Goal: Information Seeking & Learning: Learn about a topic

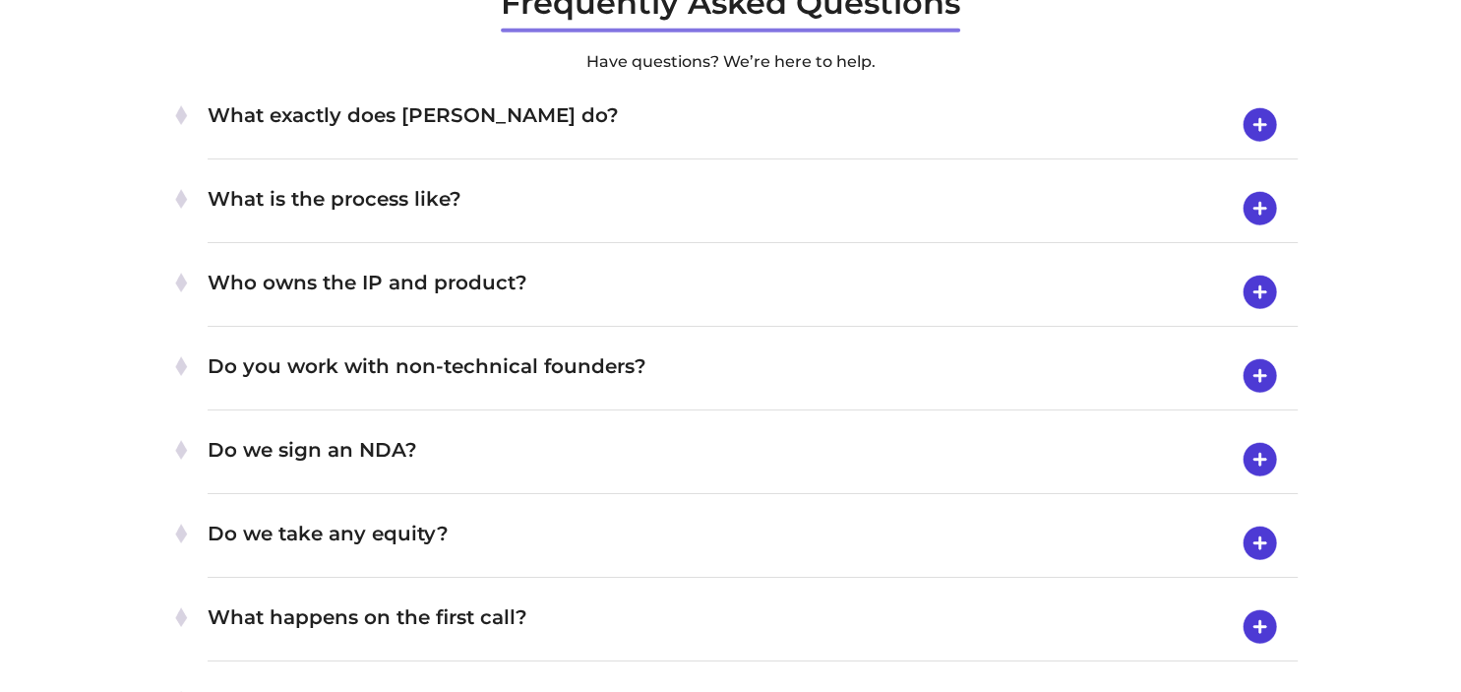
scroll to position [6232, 0]
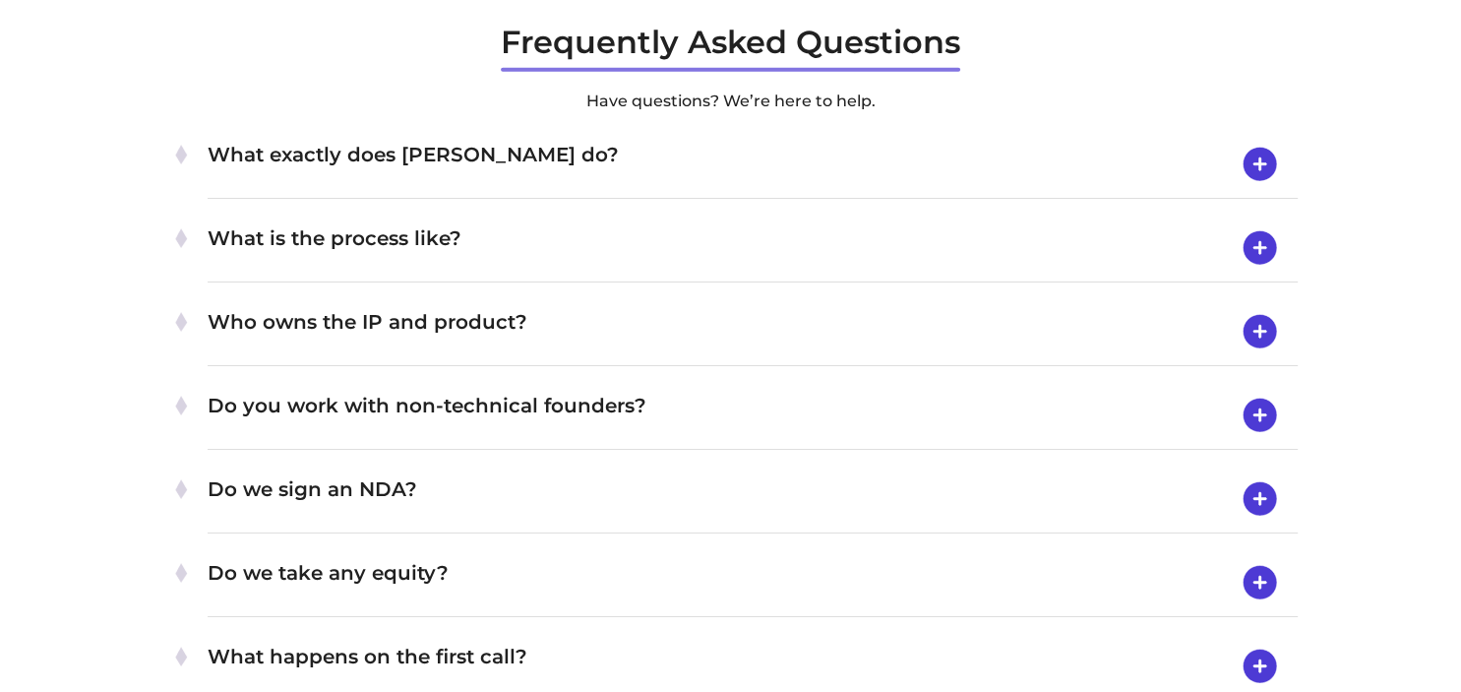
click at [1260, 155] on img at bounding box center [1260, 164] width 50 height 51
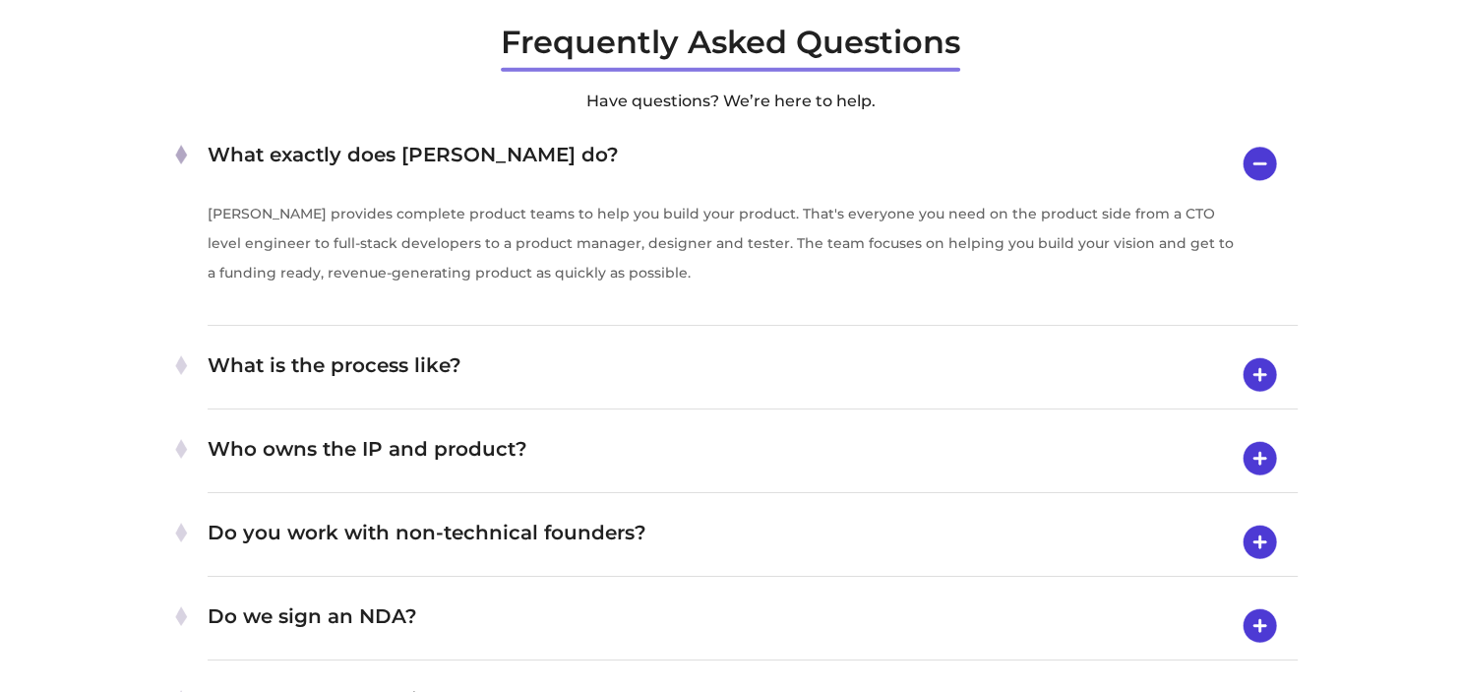
click at [1260, 155] on img at bounding box center [1260, 164] width 50 height 50
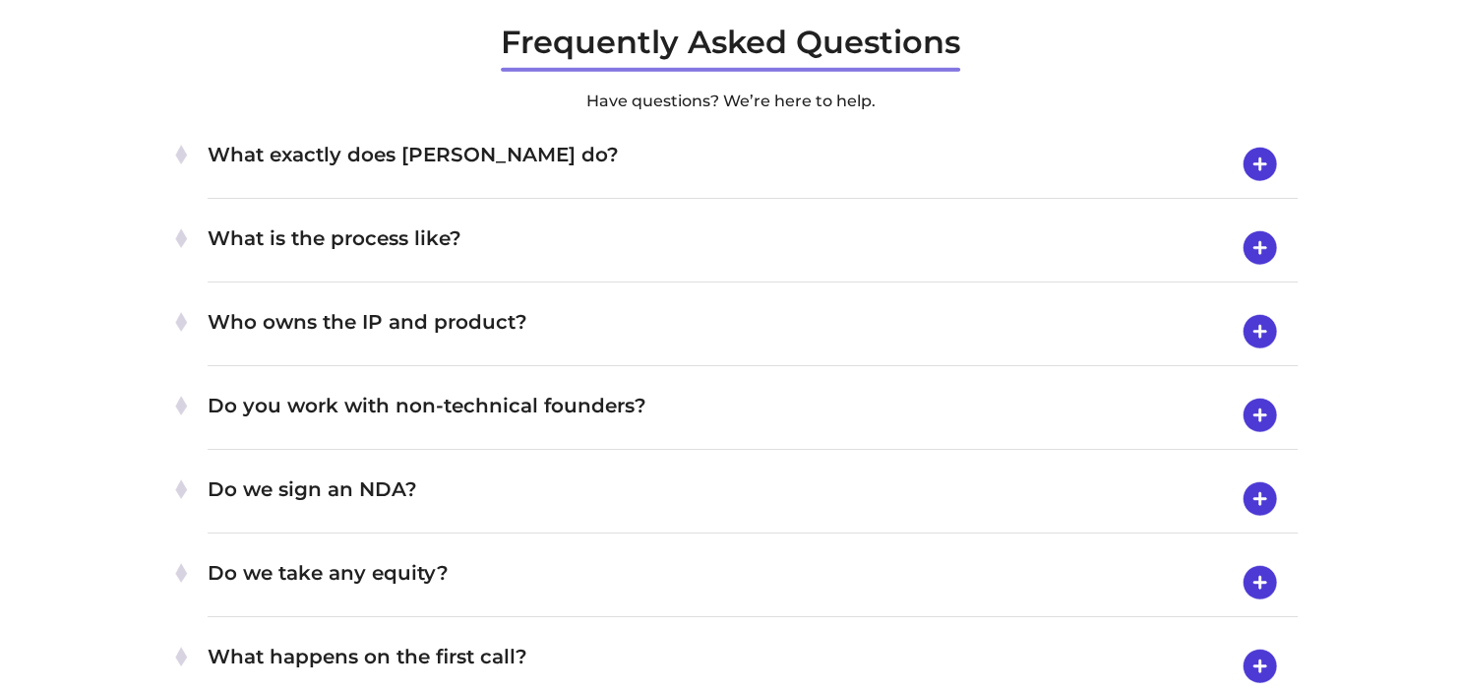
click at [1255, 238] on img at bounding box center [1260, 247] width 50 height 51
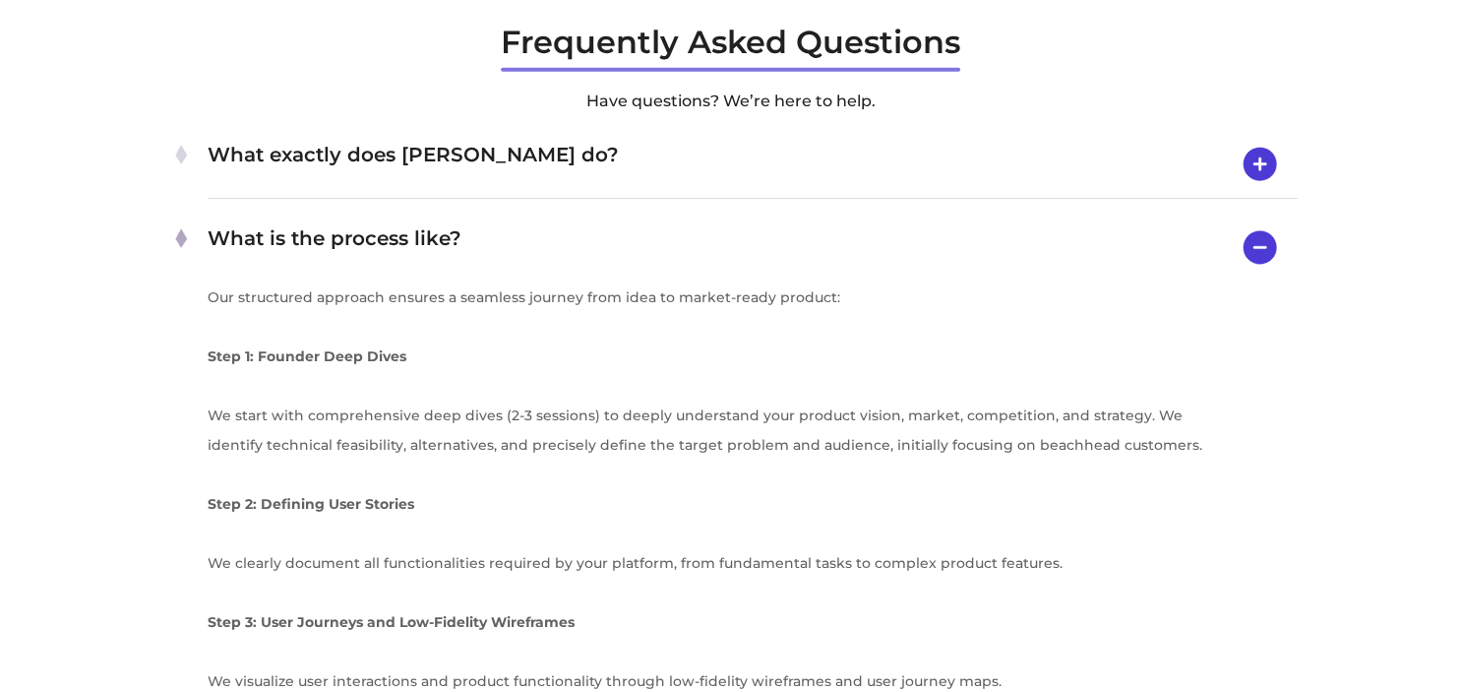
click at [1256, 246] on img at bounding box center [1260, 247] width 50 height 50
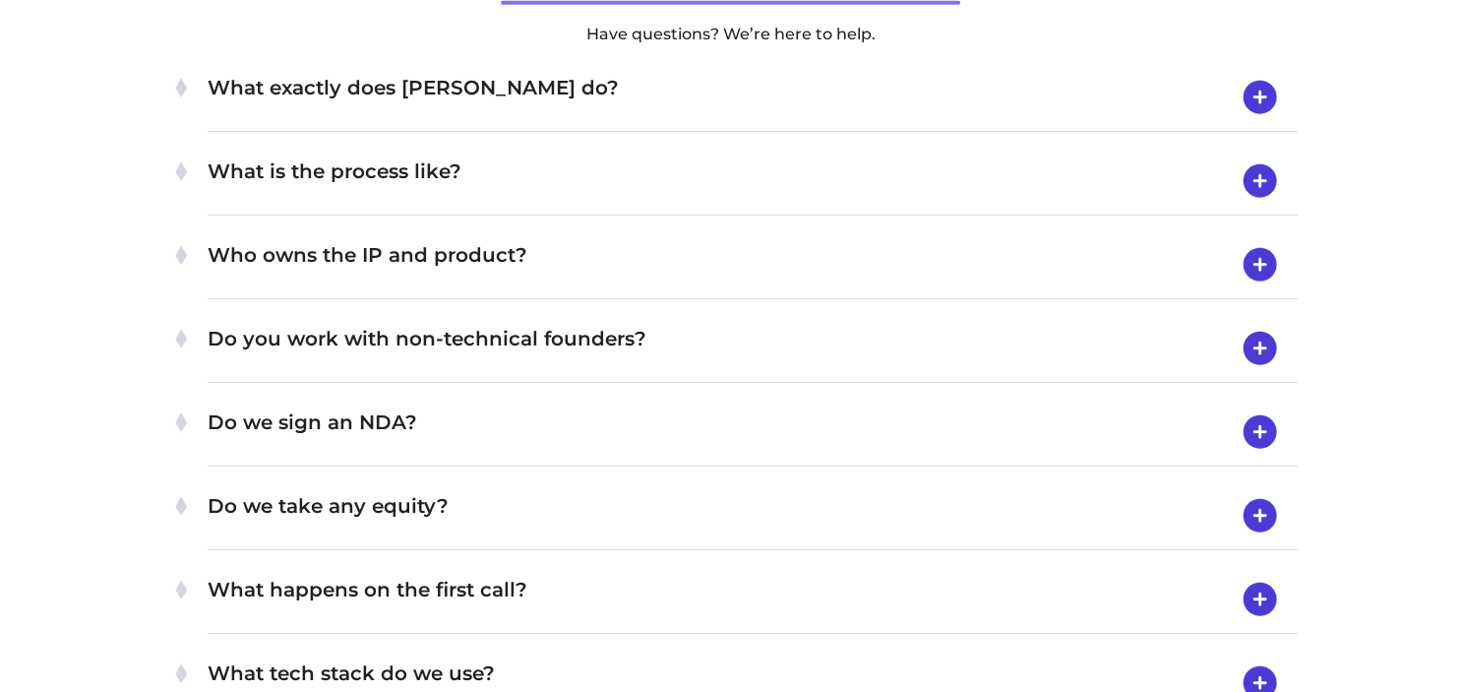
scroll to position [6335, 0]
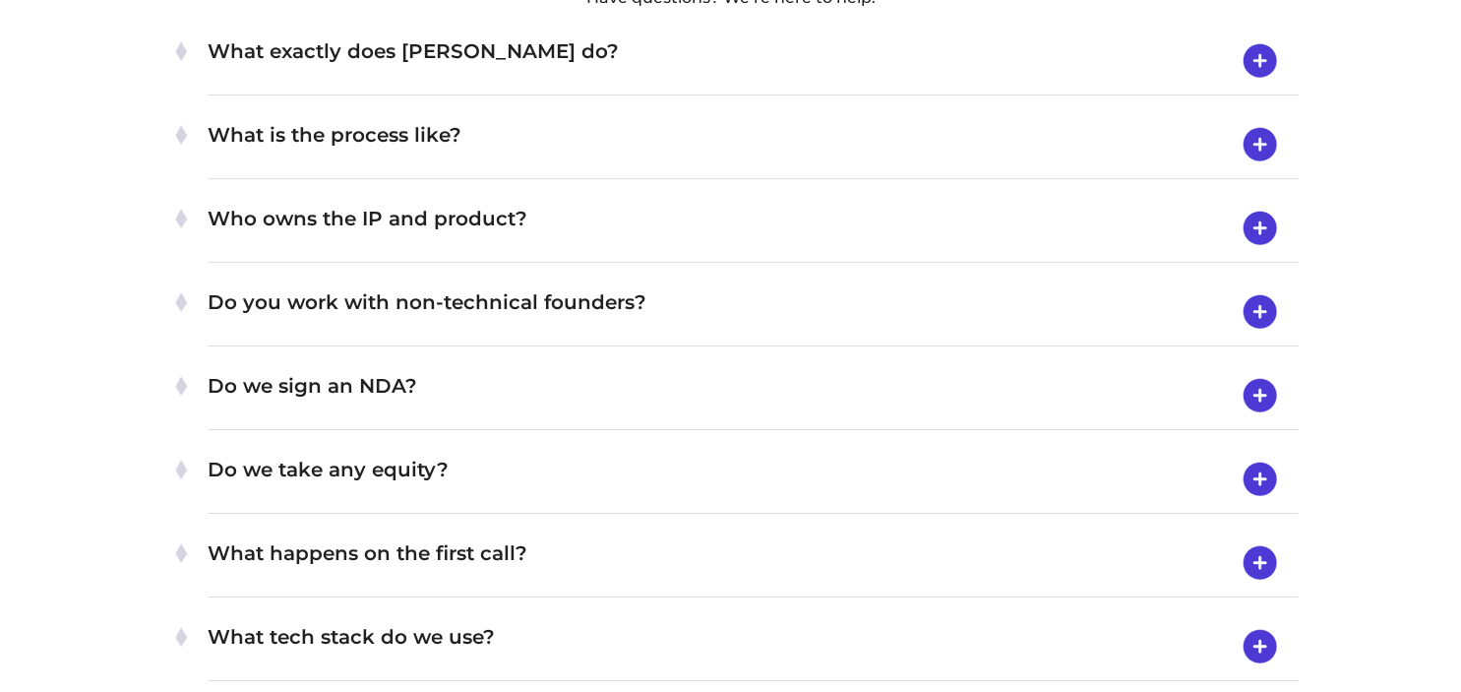
click at [1261, 314] on img at bounding box center [1260, 311] width 50 height 51
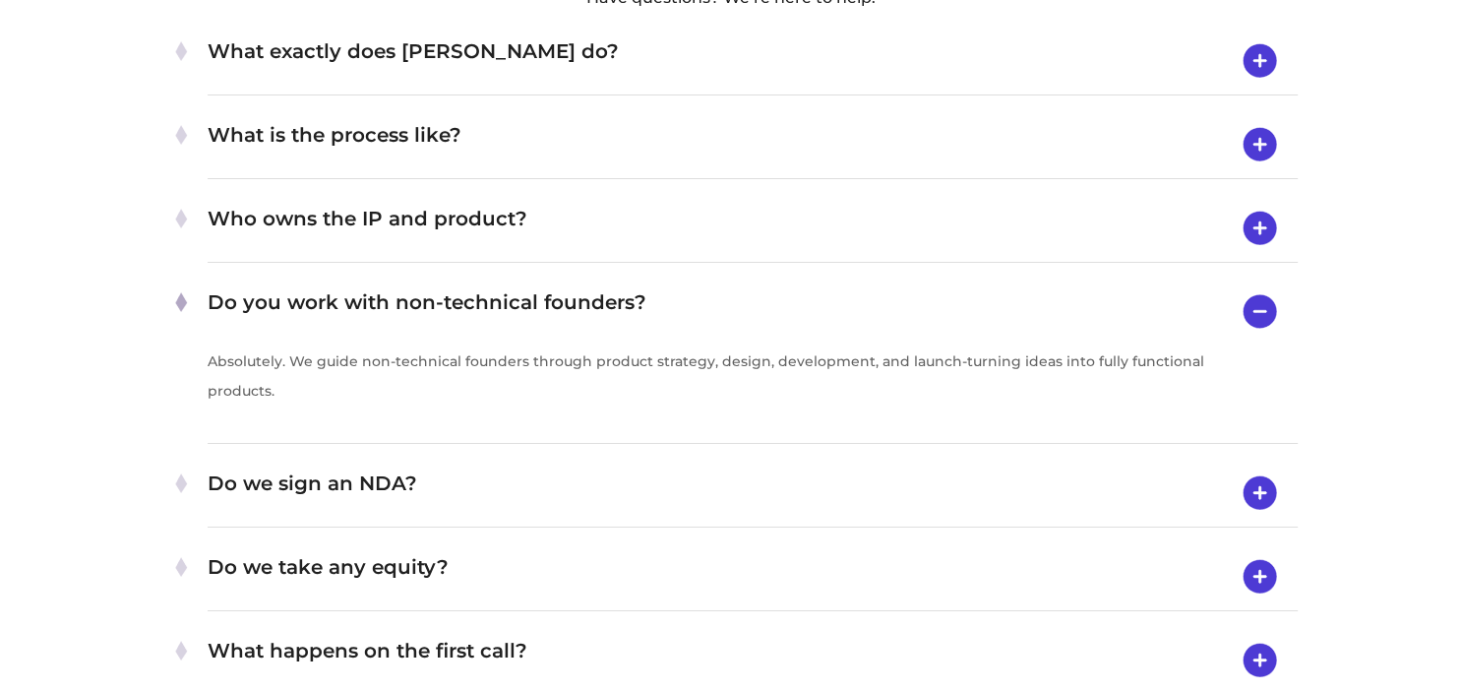
click at [1261, 312] on img at bounding box center [1260, 311] width 50 height 50
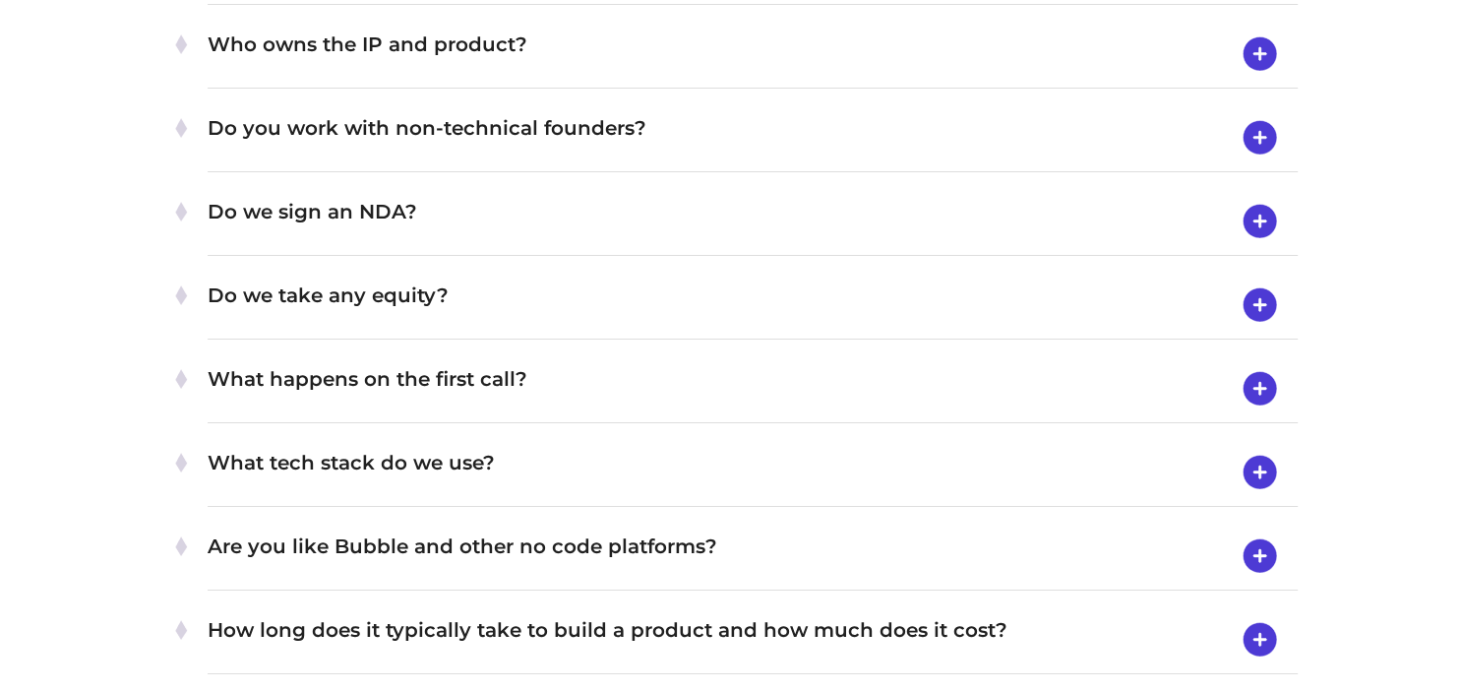
scroll to position [6647, 0]
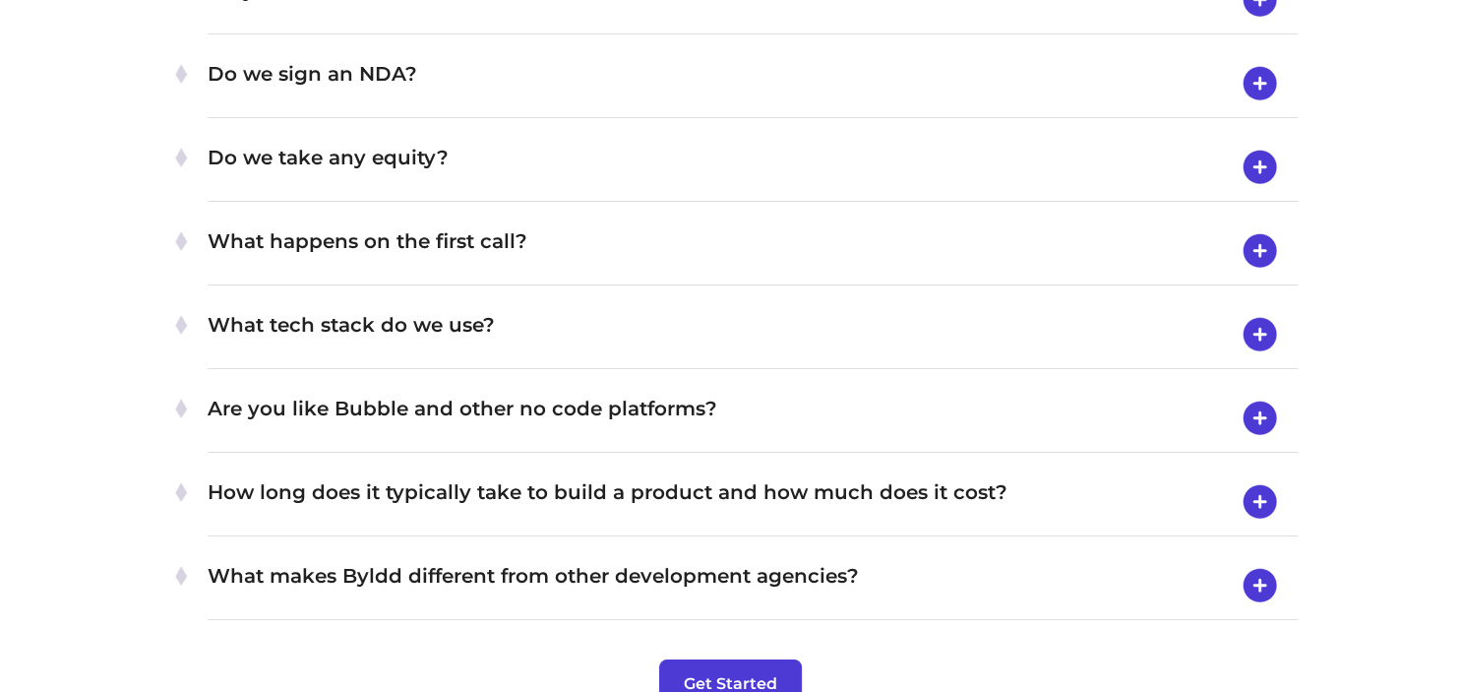
click at [1253, 238] on img at bounding box center [1260, 250] width 50 height 51
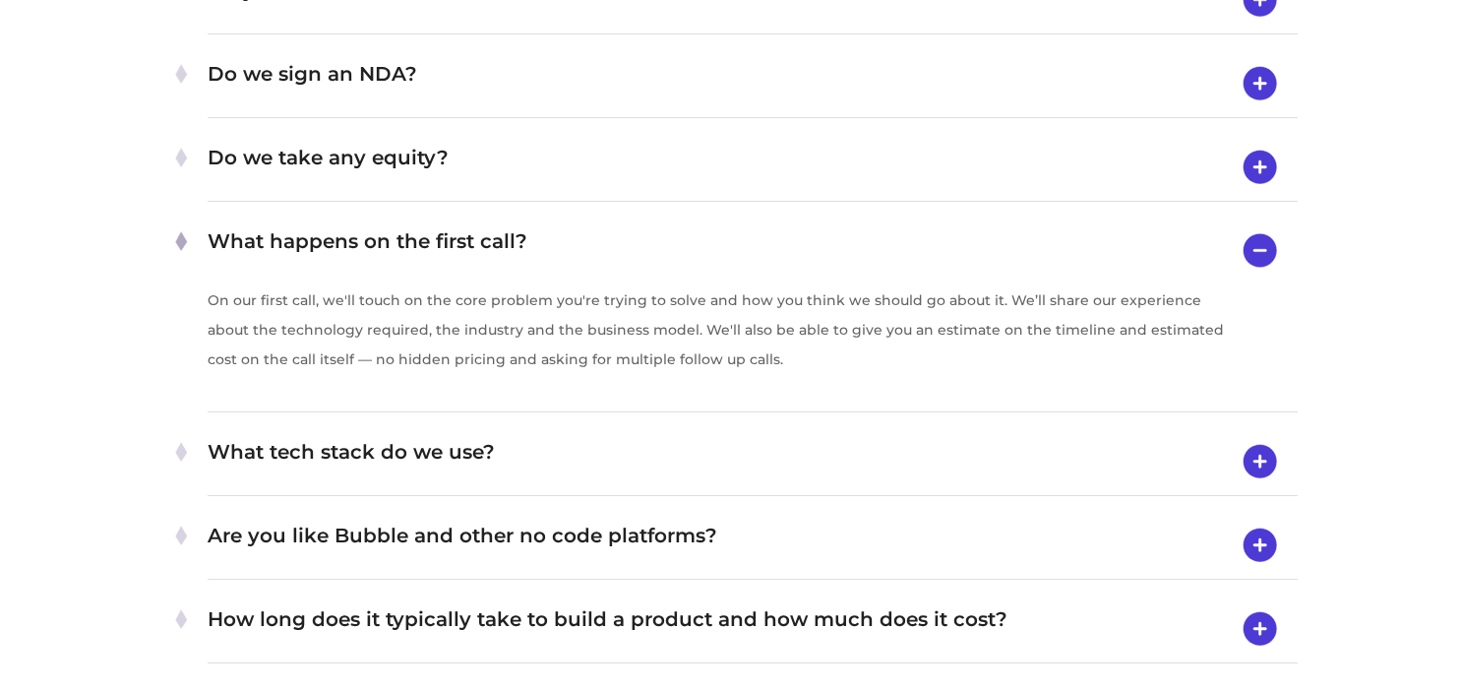
click at [1253, 242] on img at bounding box center [1260, 250] width 50 height 50
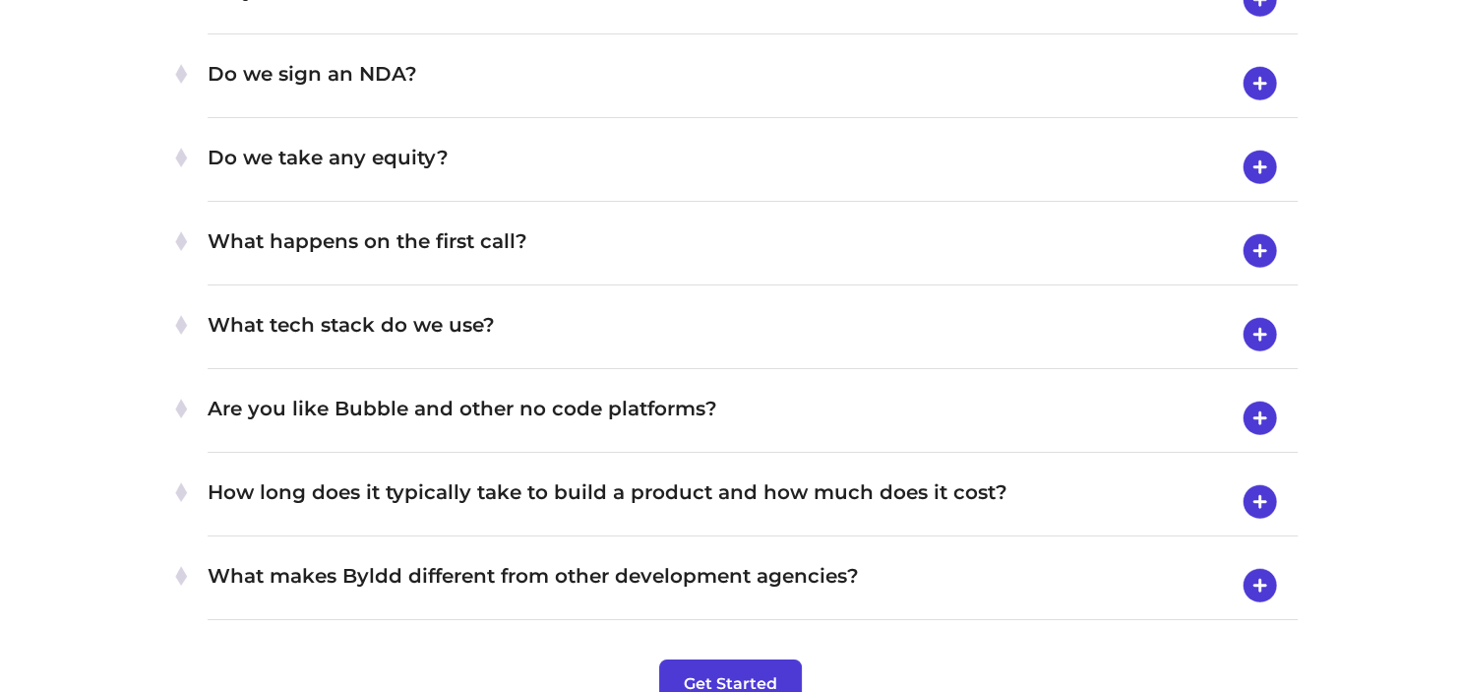
scroll to position [6751, 0]
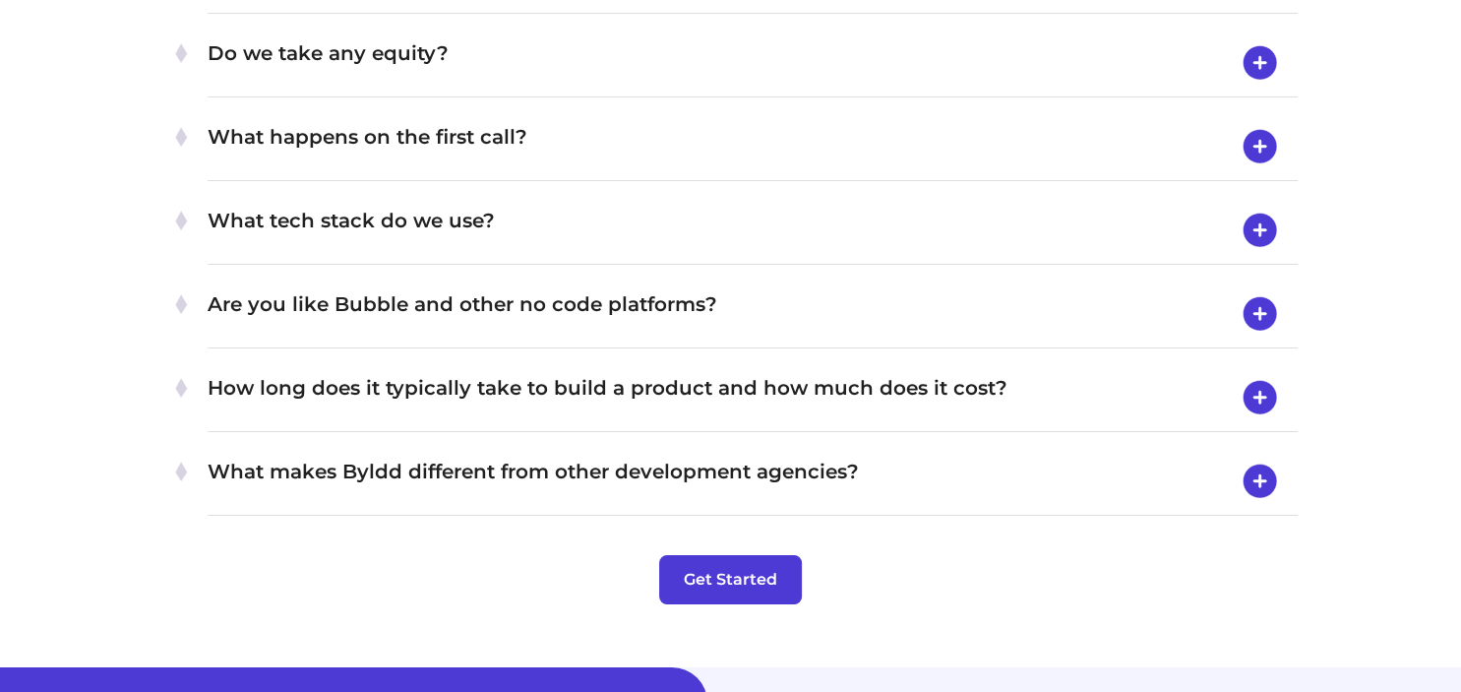
click at [1250, 386] on img at bounding box center [1260, 397] width 50 height 51
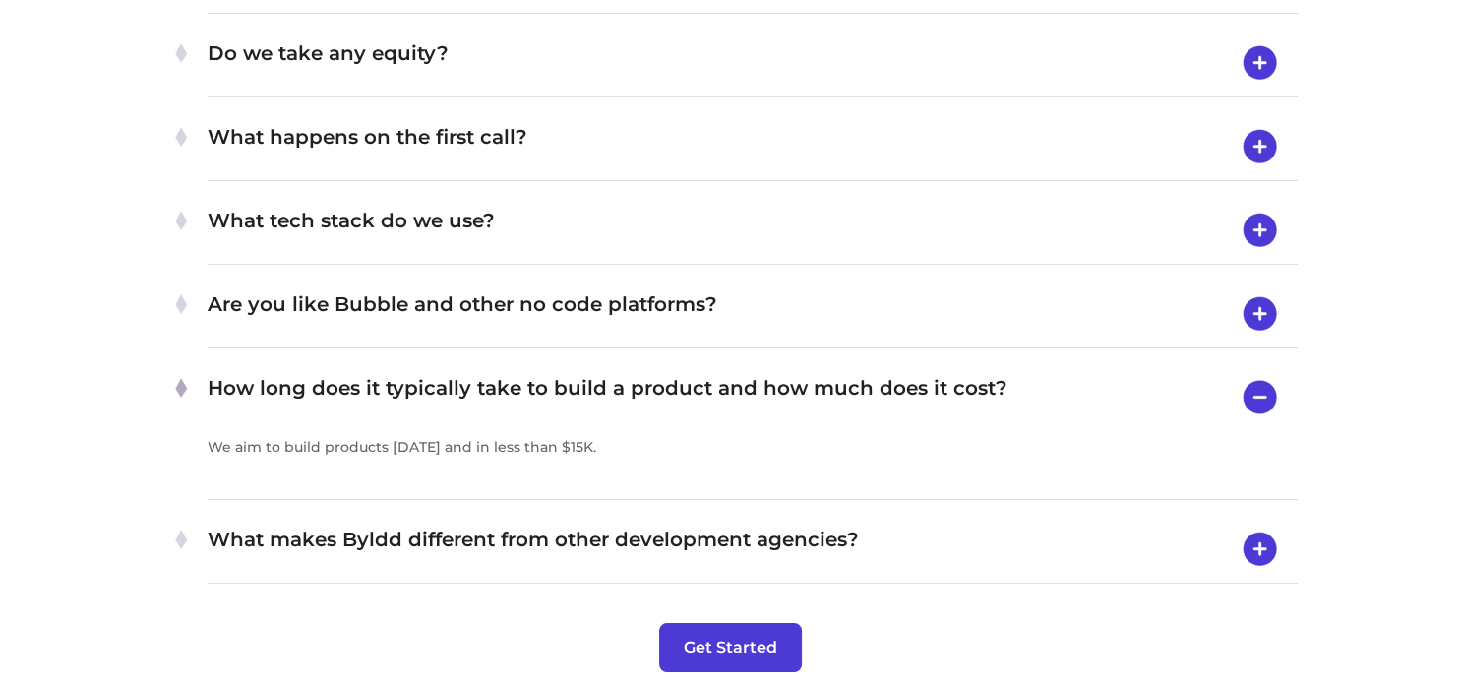
click at [1250, 384] on img at bounding box center [1260, 397] width 50 height 50
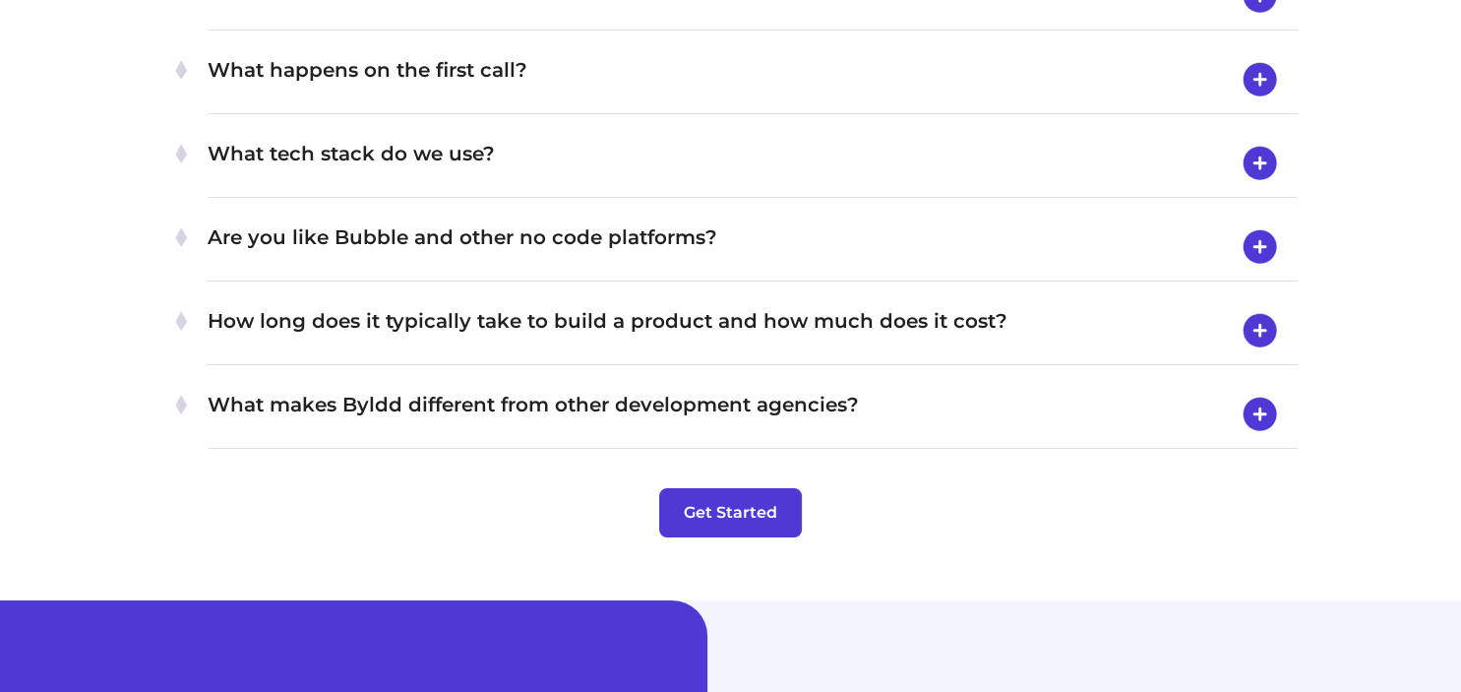
scroll to position [6854, 0]
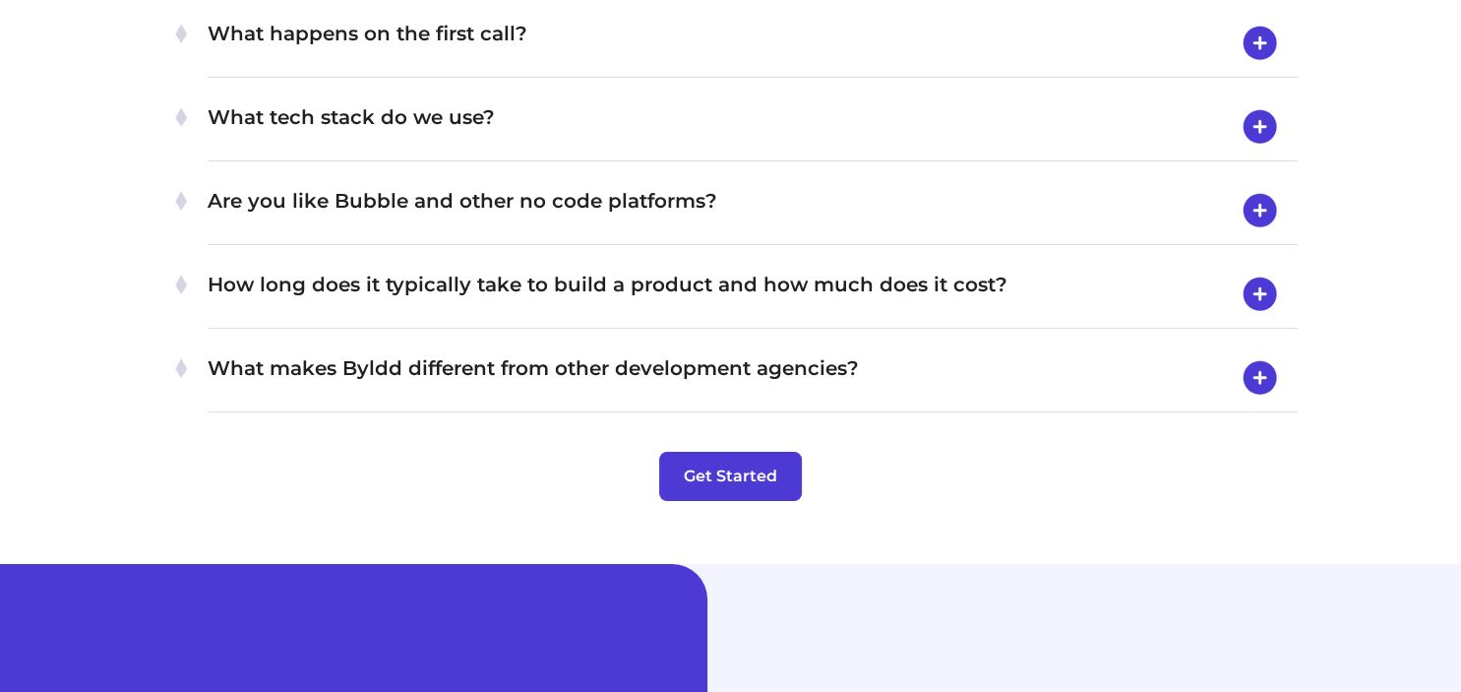
click at [855, 358] on h4 "What makes Byldd different from other development agencies?" at bounding box center [752, 377] width 1089 height 51
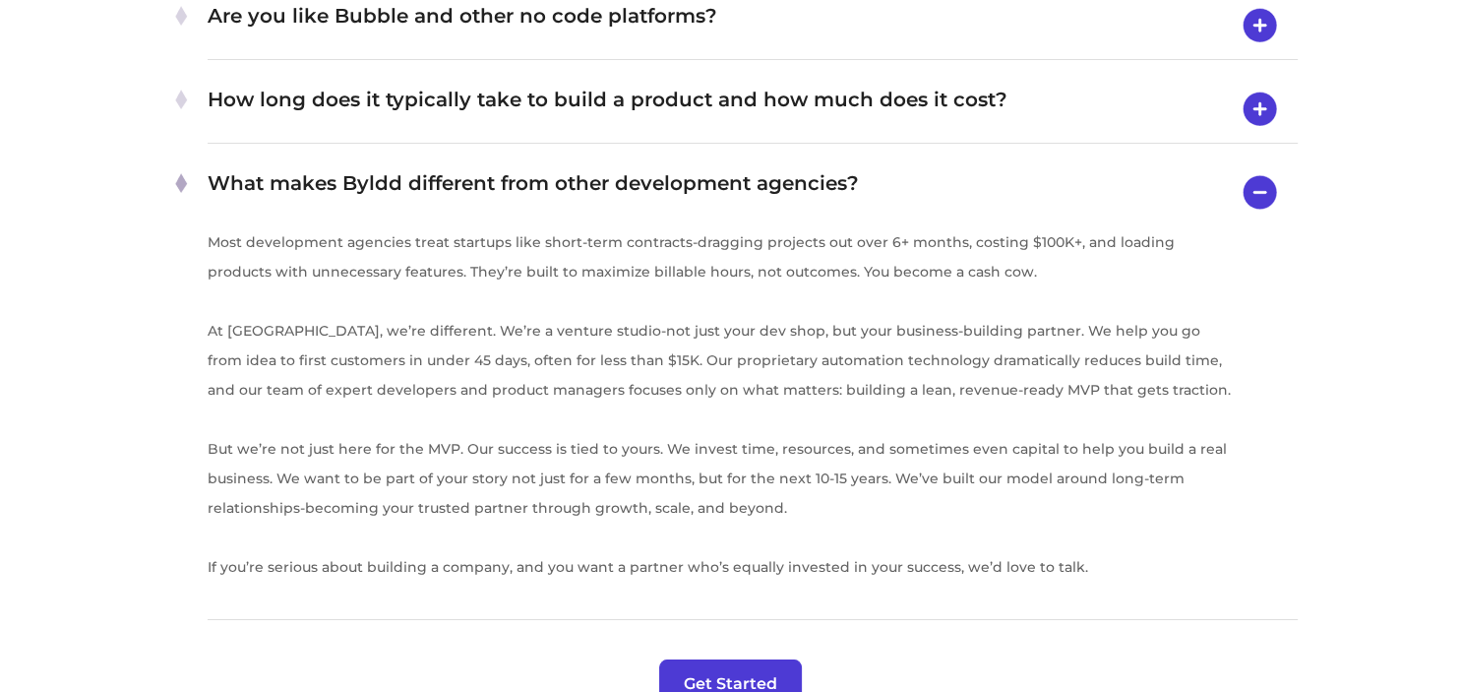
scroll to position [7166, 0]
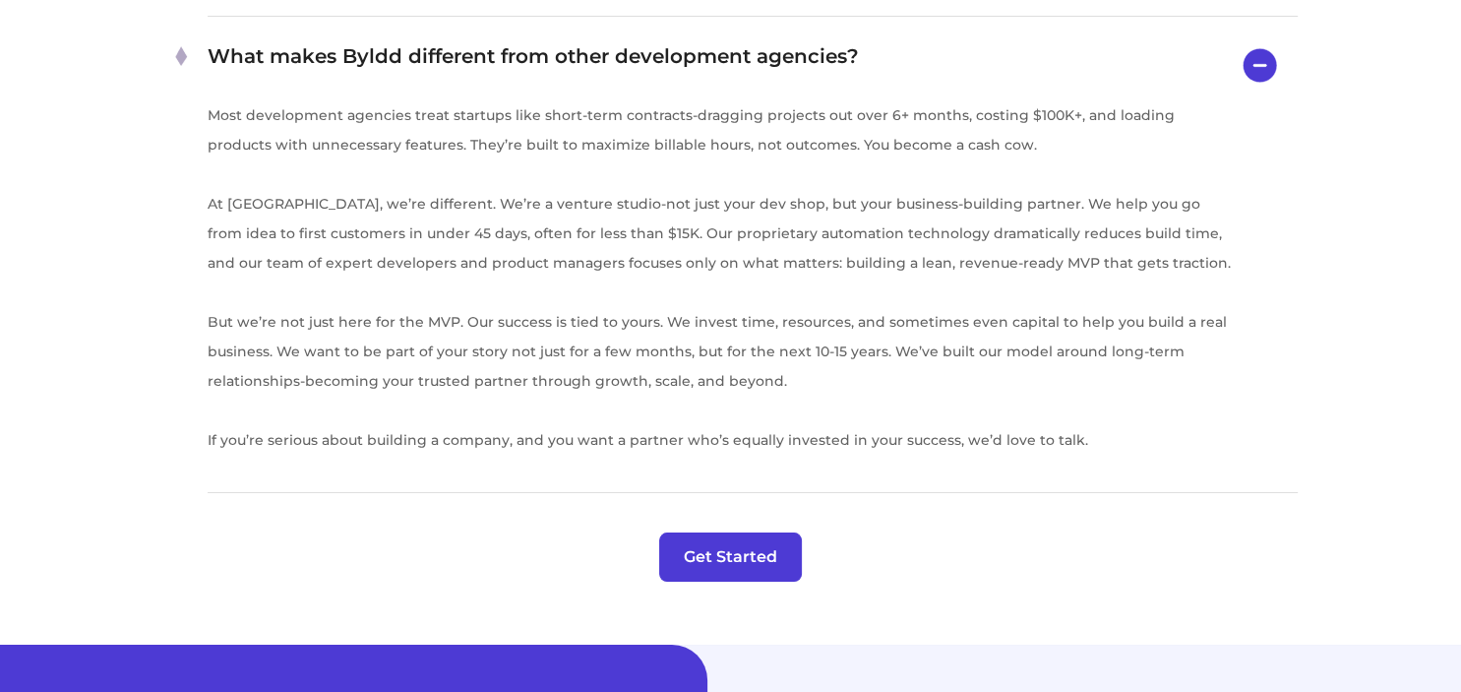
click at [801, 52] on h4 "What makes Byldd different from other development agencies?" at bounding box center [752, 65] width 1089 height 50
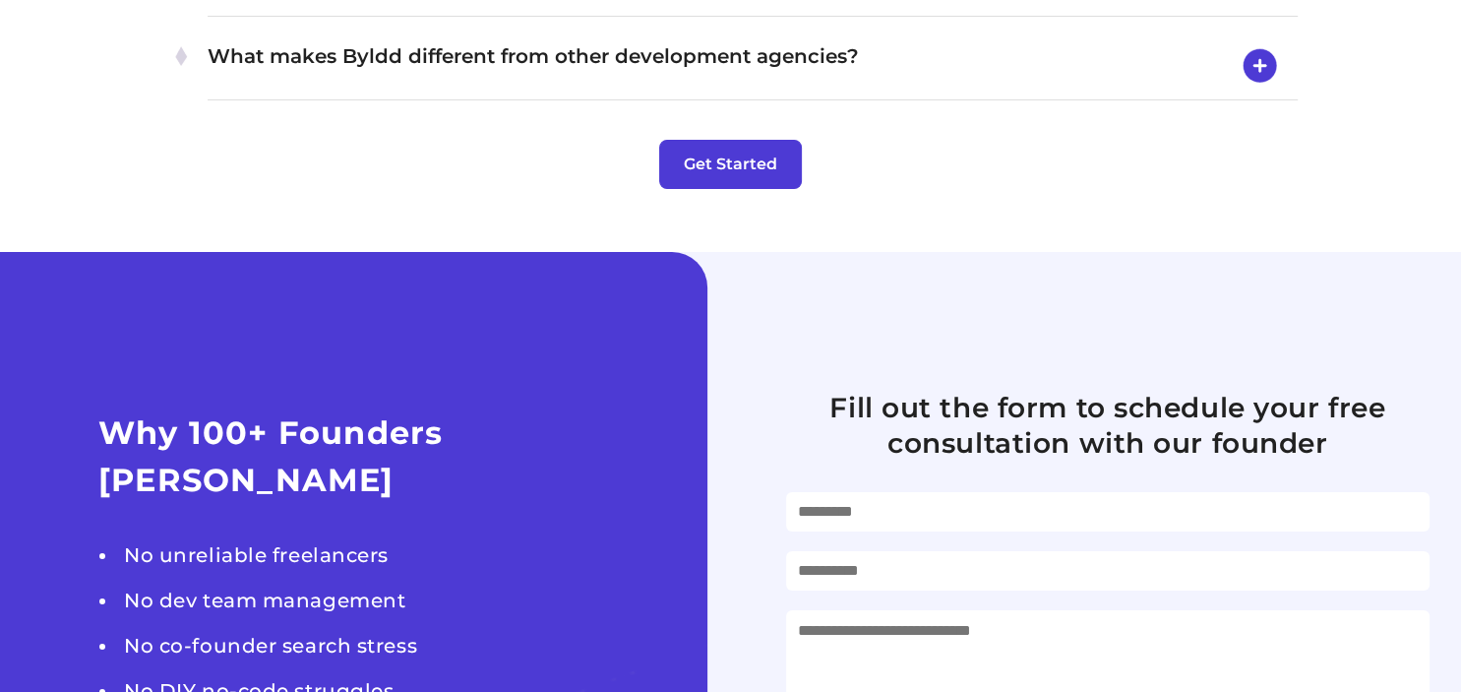
scroll to position [6959, 0]
